Goal: Task Accomplishment & Management: Manage account settings

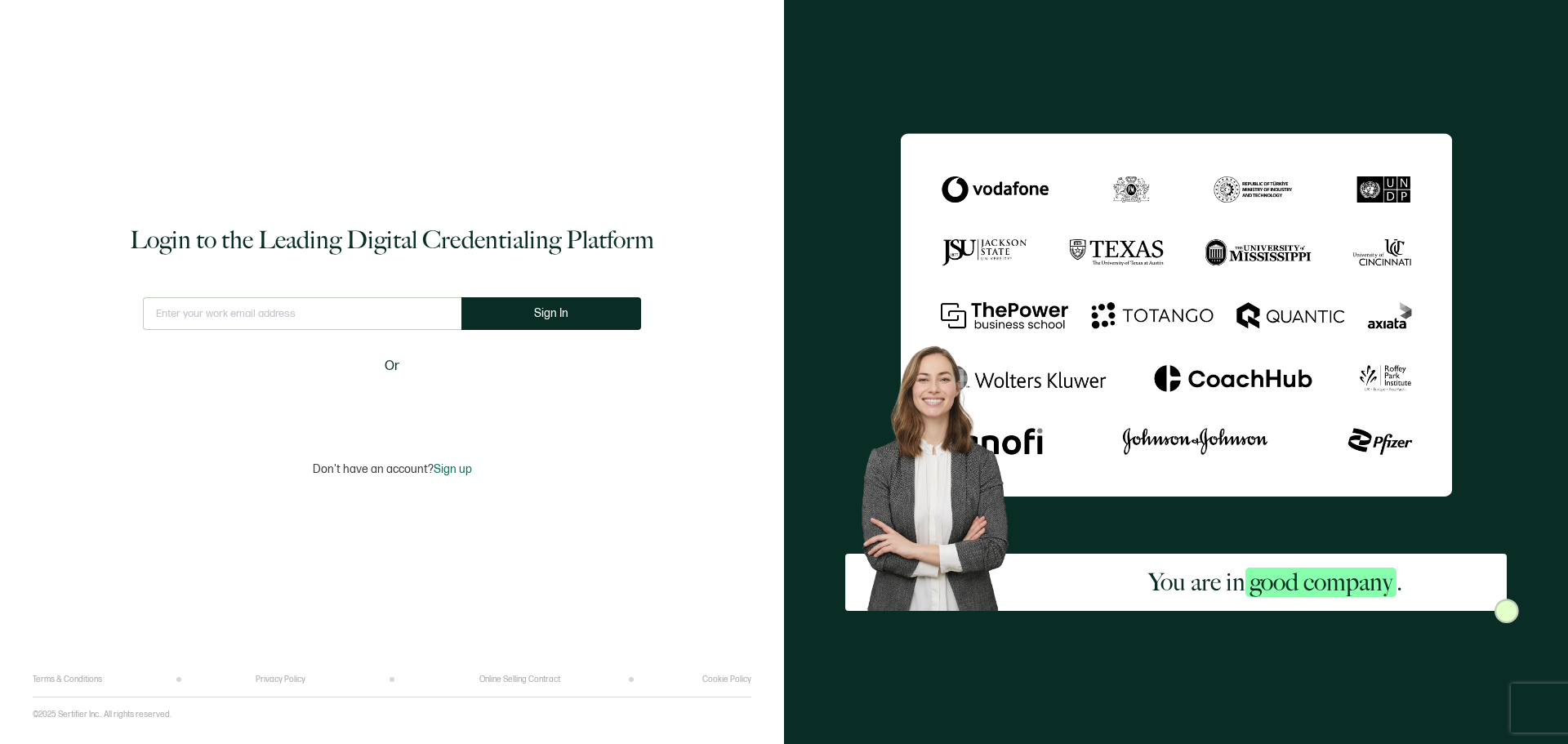
click at [215, 312] on input "text" at bounding box center [302, 314] width 319 height 33
paste input "[EMAIL_ADDRESS][DOMAIN_NAME]"
type input "[EMAIL_ADDRESS][DOMAIN_NAME]"
click at [552, 327] on button "Sign In" at bounding box center [558, 314] width 180 height 33
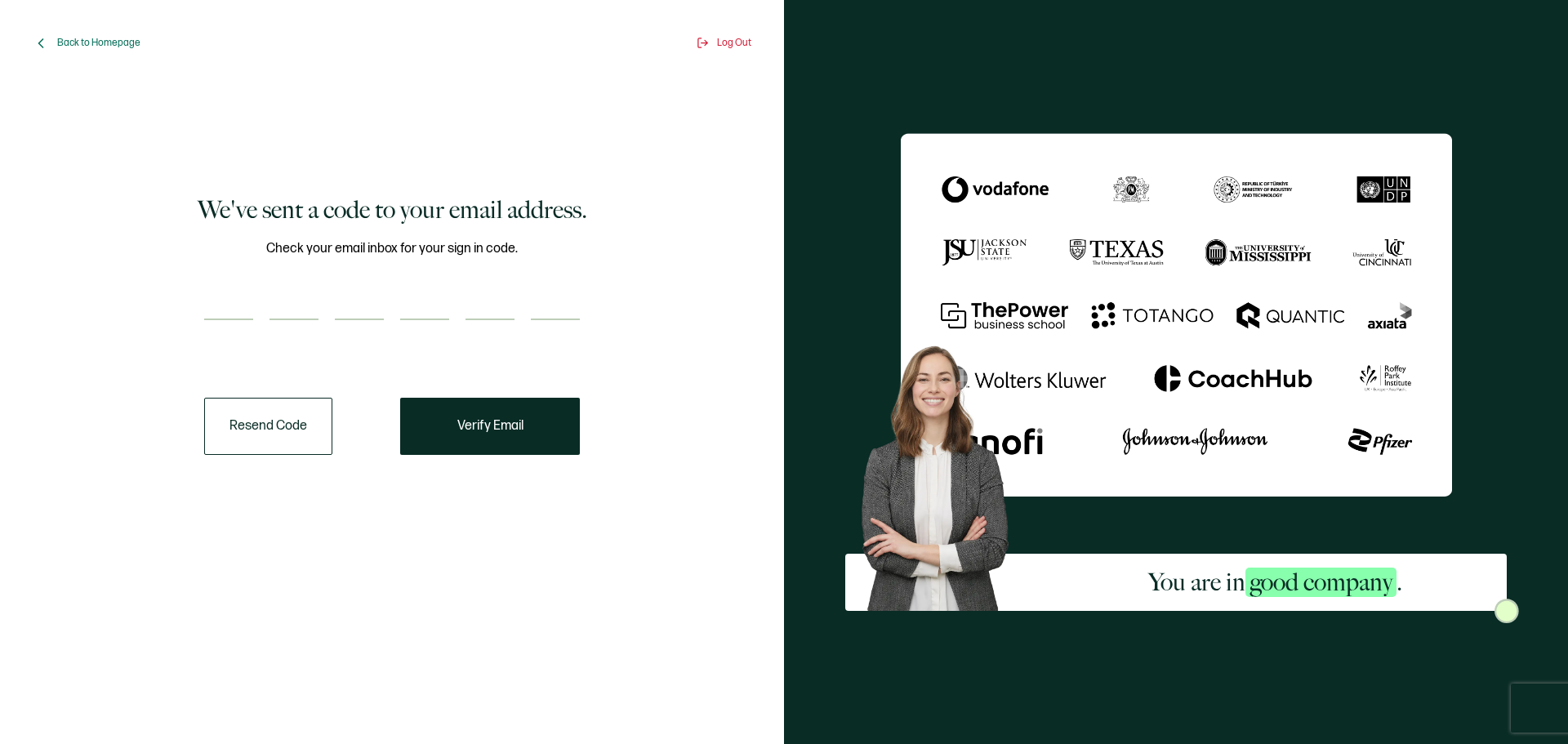
click at [257, 302] on div at bounding box center [392, 304] width 376 height 33
paste input "6"
type input "6"
type input "2"
type input "7"
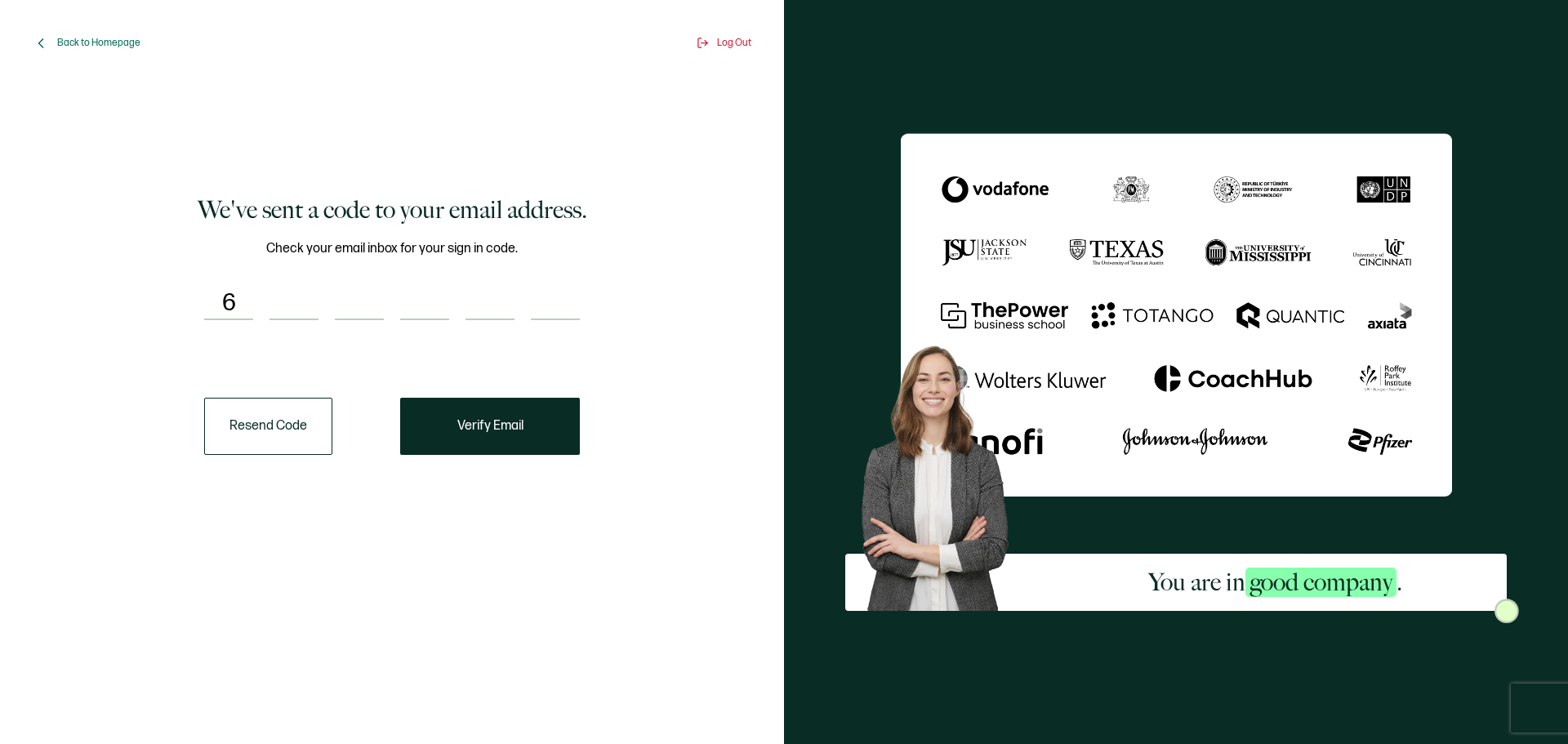
type input "6"
click at [485, 436] on button "Verify Email" at bounding box center [490, 427] width 180 height 57
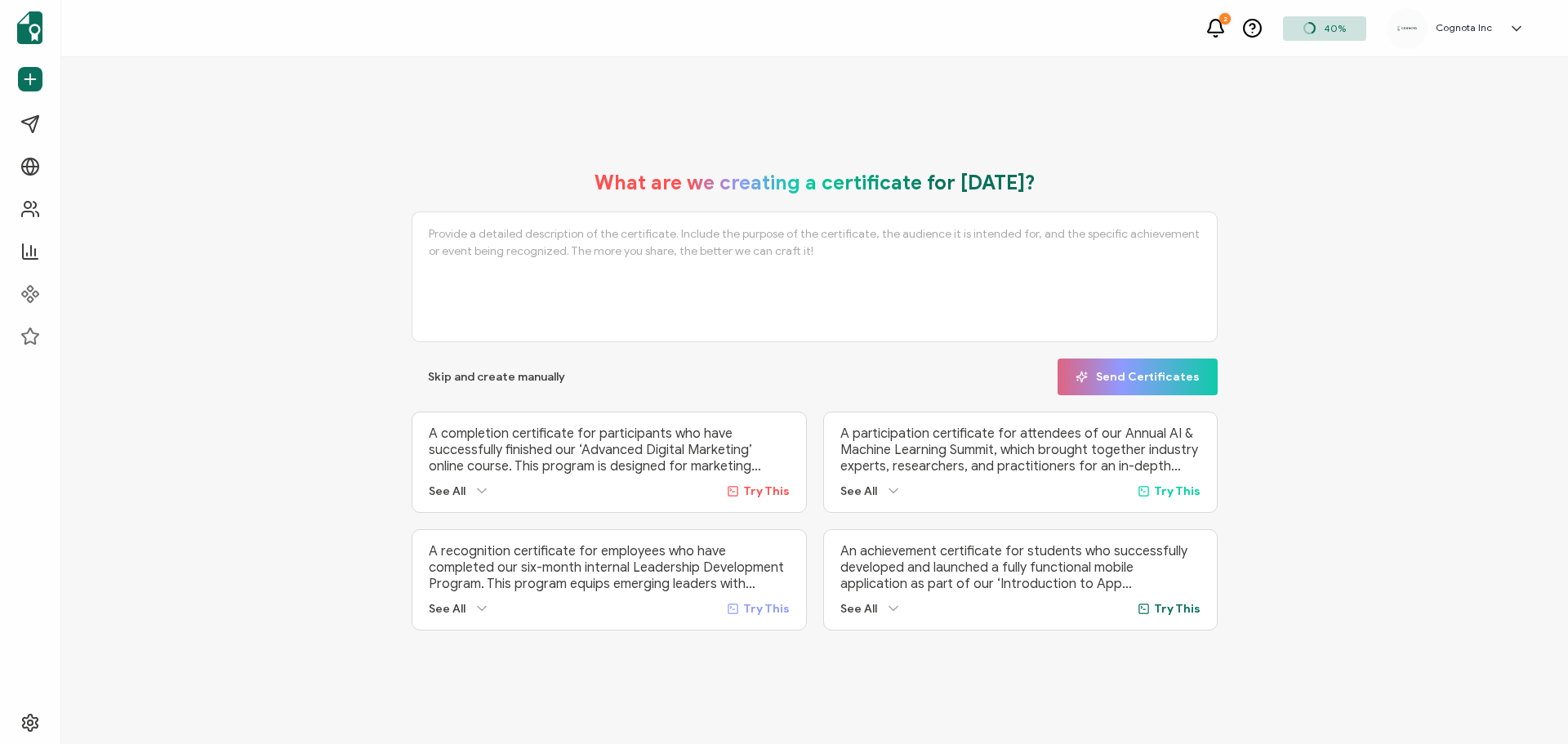
click at [1222, 32] on icon at bounding box center [1215, 26] width 16 height 13
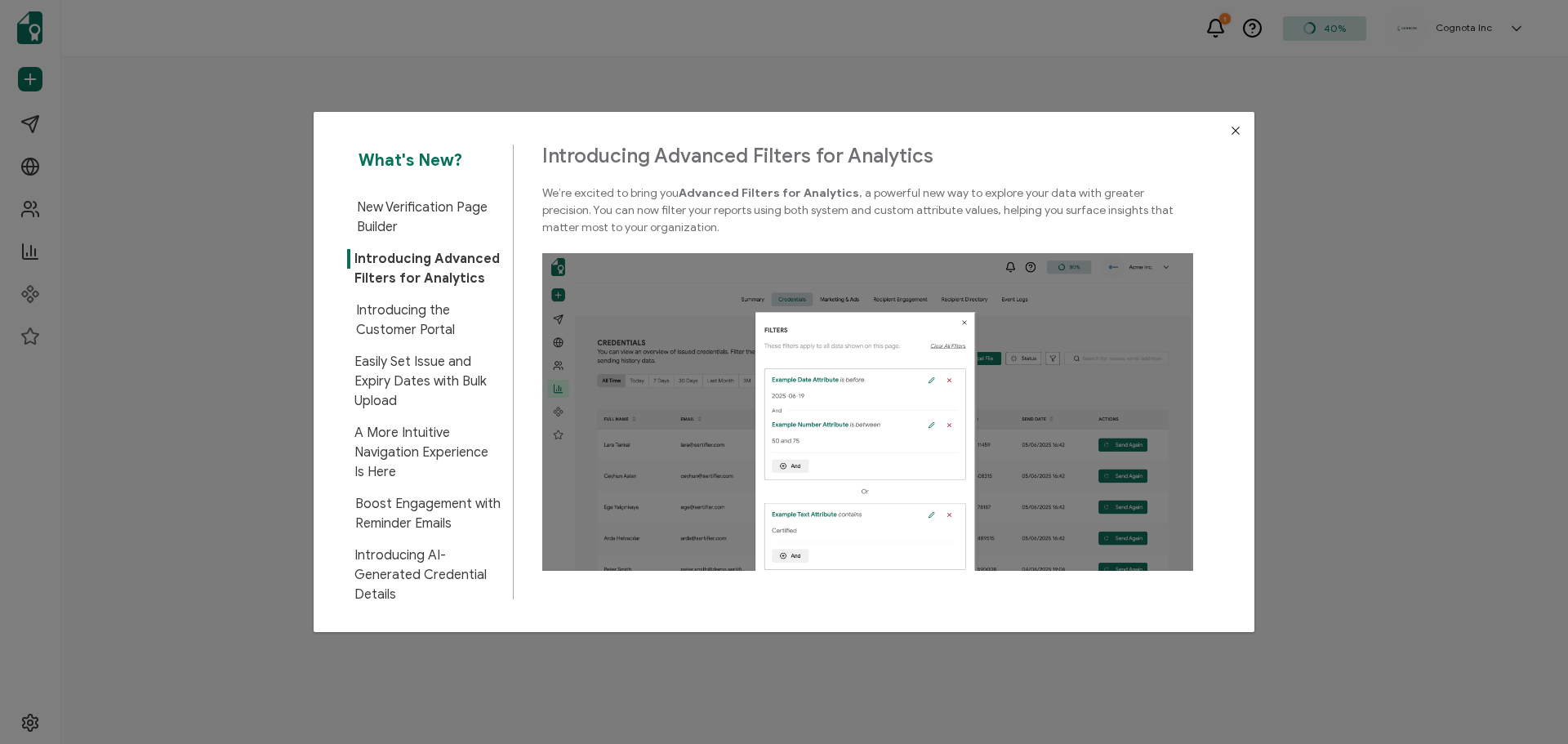
click at [1230, 135] on icon "Close" at bounding box center [1235, 131] width 13 height 13
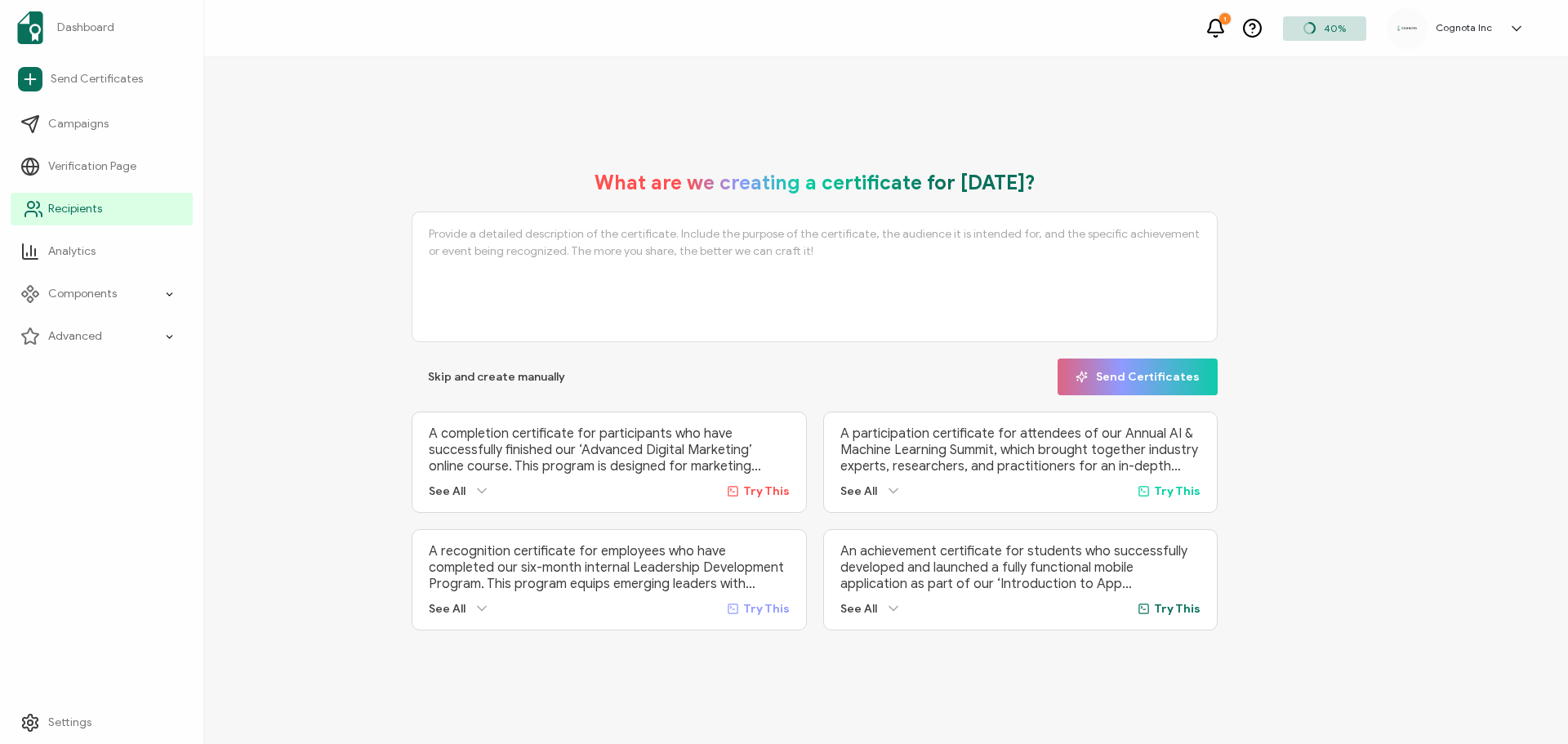
click at [69, 207] on span "Recipients" at bounding box center [75, 209] width 54 height 16
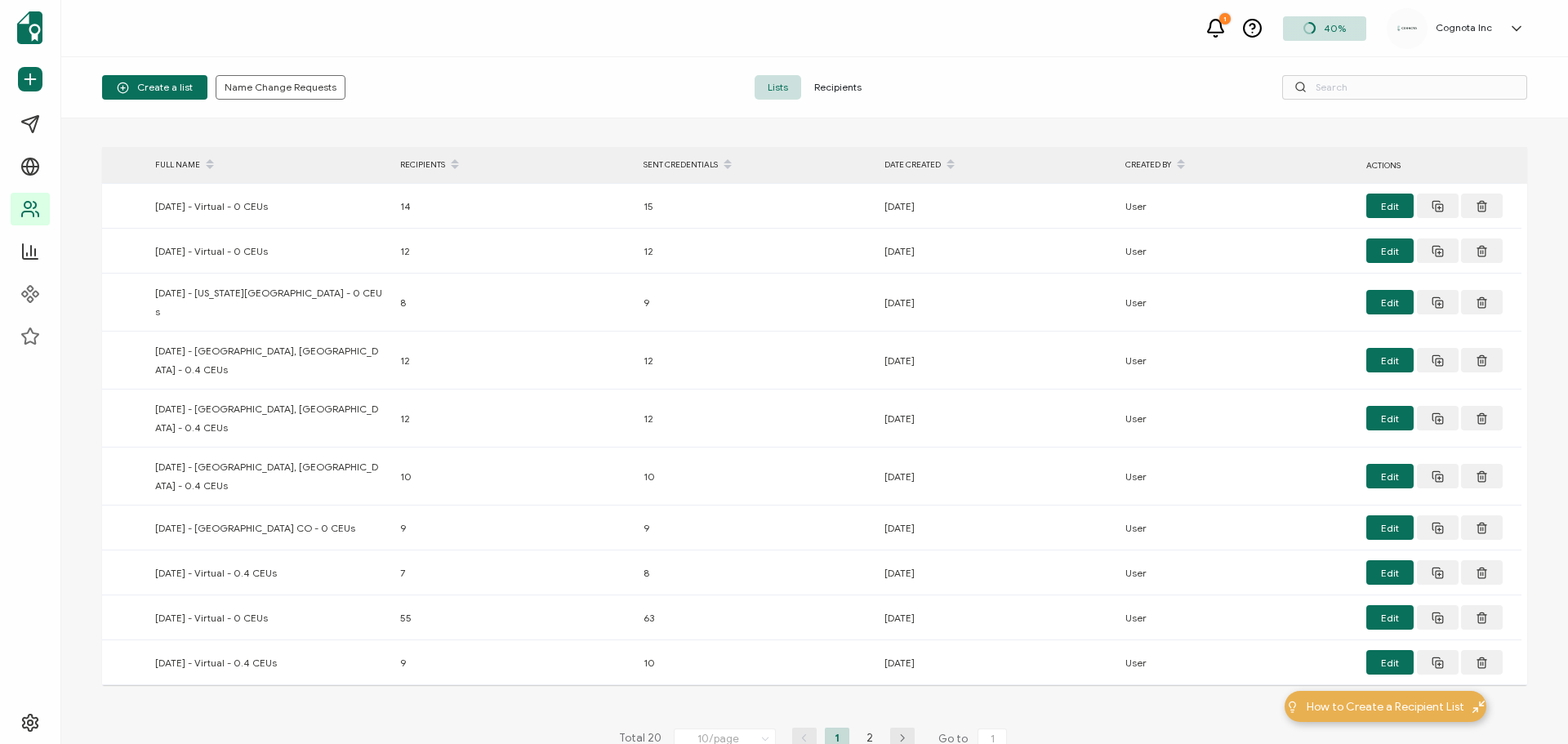
click at [1050, 63] on div "Create a list Name Change Requests Lists Recipients" at bounding box center [815, 87] width 1507 height 61
click at [856, 92] on span "Recipients" at bounding box center [838, 87] width 74 height 25
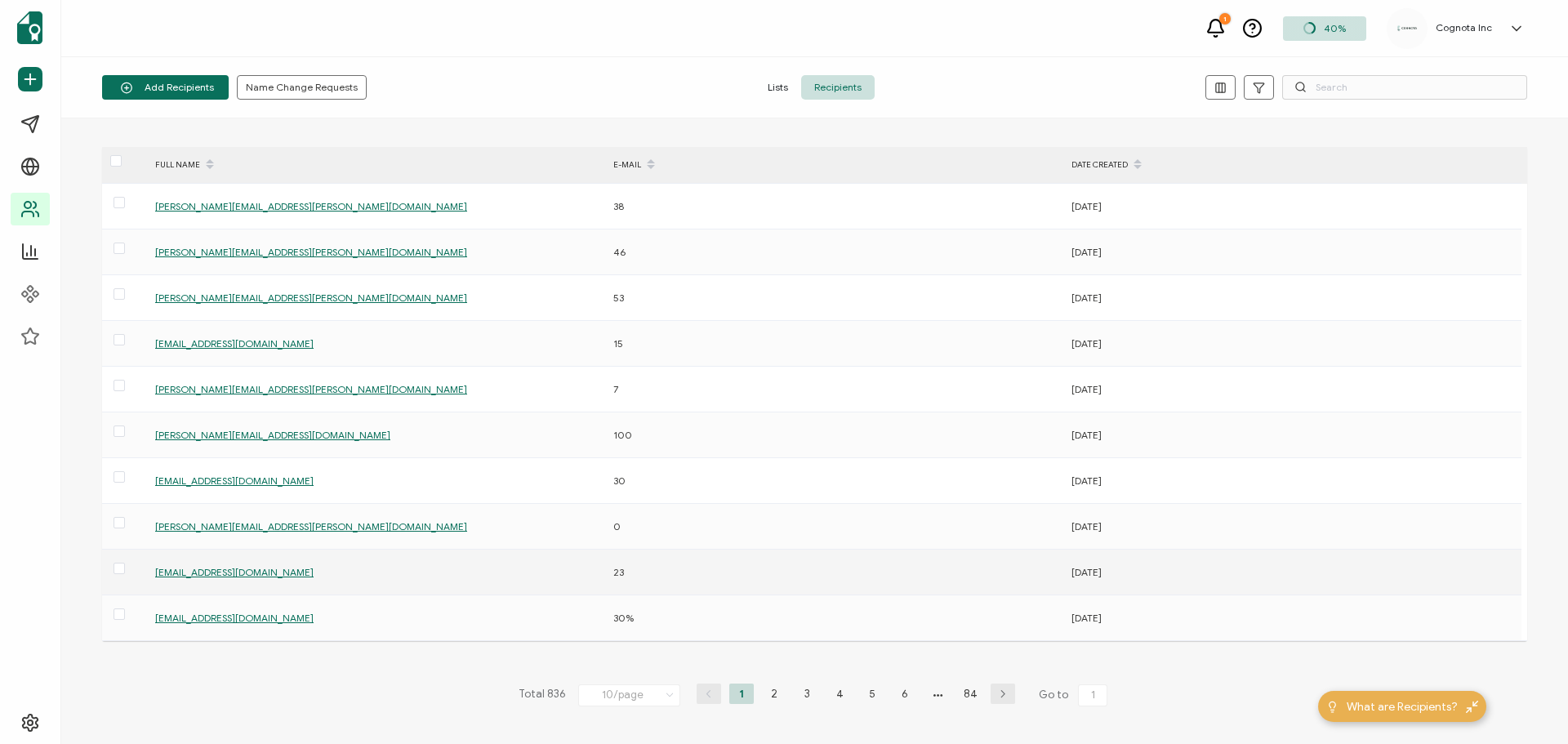
click at [230, 571] on span "[EMAIL_ADDRESS][DOMAIN_NAME]" at bounding box center [235, 571] width 159 height 12
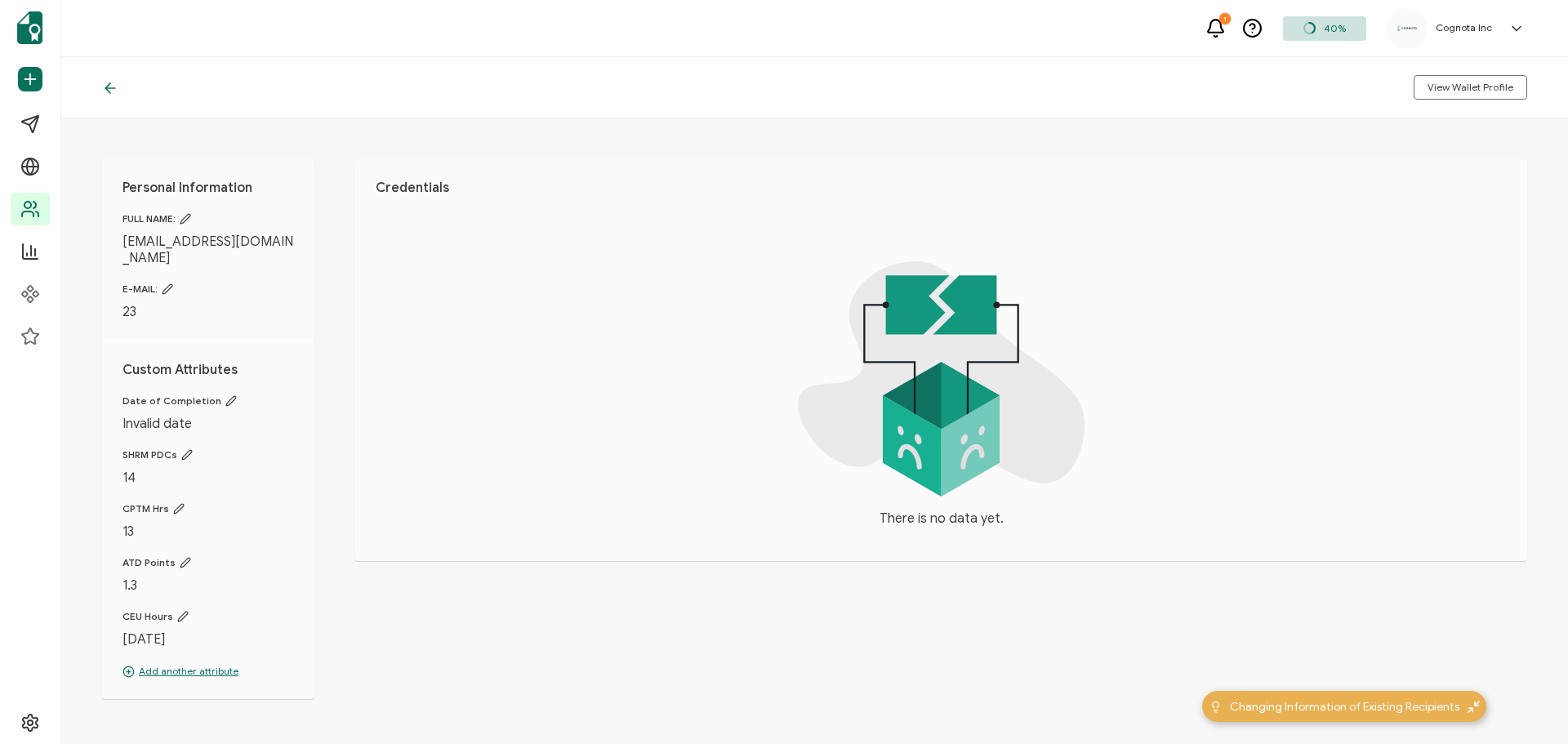
click at [114, 90] on icon at bounding box center [110, 88] width 16 height 16
